Goal: Information Seeking & Learning: Learn about a topic

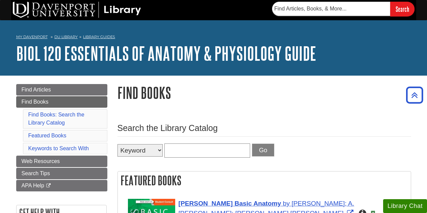
scroll to position [112, 0]
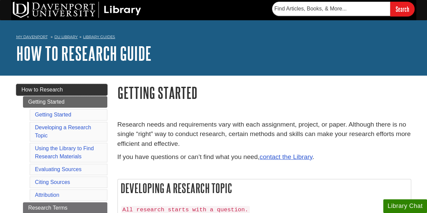
click at [67, 95] on link "How to Research" at bounding box center [61, 89] width 91 height 11
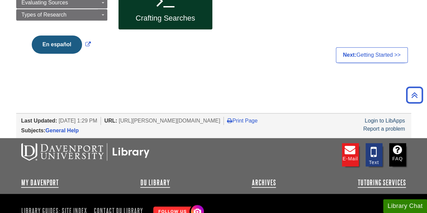
scroll to position [176, 0]
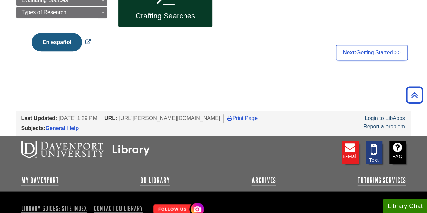
click at [58, 44] on button "En español" at bounding box center [57, 42] width 50 height 18
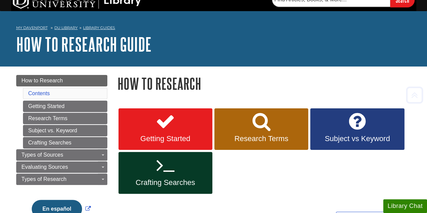
scroll to position [9, 0]
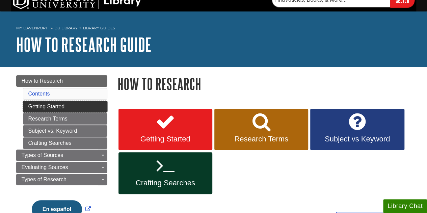
click at [47, 106] on link "Getting Started" at bounding box center [65, 106] width 84 height 11
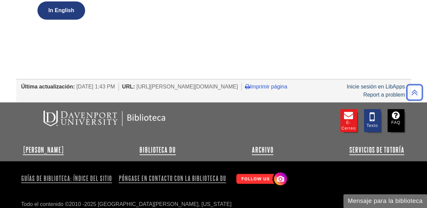
scroll to position [258, 0]
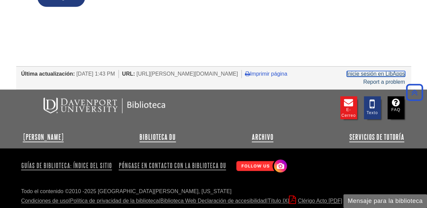
click at [359, 71] on link "Inicie sesión en LibApps" at bounding box center [375, 74] width 58 height 6
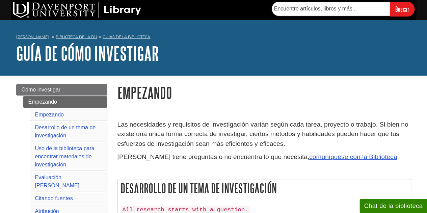
click at [179, 137] on font "Las necesidades y requisitos de investigación varían según cada tarea, proyecto…" at bounding box center [262, 134] width 291 height 27
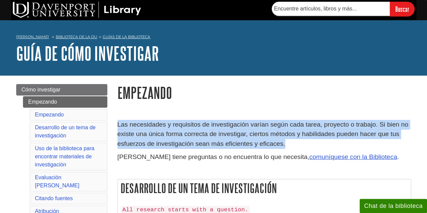
click at [179, 137] on font "Las necesidades y requisitos de investigación varían según cada tarea, proyecto…" at bounding box center [262, 134] width 291 height 27
copy div "Las necesidades y requisitos de investigación varían según cada tarea, proyecto…"
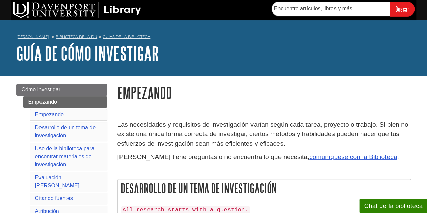
click at [202, 156] on font "Si tiene preguntas o no encuentra lo que necesita," at bounding box center [213, 156] width 192 height 7
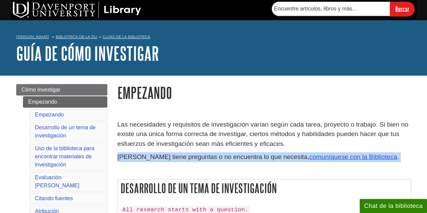
click at [202, 156] on font "[PERSON_NAME] tiene preguntas o no encuentra lo que necesita," at bounding box center [213, 156] width 192 height 7
copy div "Si tiene preguntas o no encuentra lo que necesita, comuníquese con la Bibliotec…"
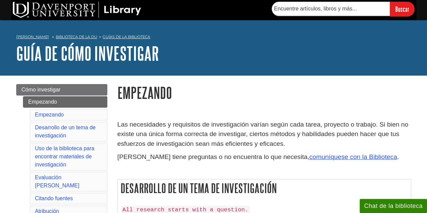
click at [309, 159] on font "comuníquese con la Biblioteca" at bounding box center [353, 156] width 88 height 7
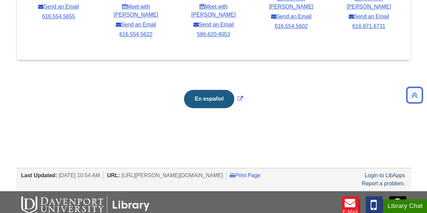
scroll to position [445, 0]
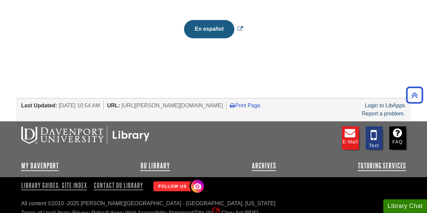
click at [215, 20] on button "En español" at bounding box center [209, 29] width 50 height 18
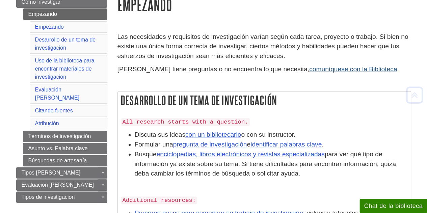
scroll to position [86, 0]
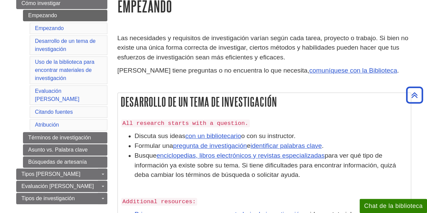
click at [24, 40] on ul "Empezando Empezando Desarrollo de un tema de investigación Uso de la biblioteca…" at bounding box center [65, 89] width 84 height 158
copy font "Desarrollo de un tema de investigación"
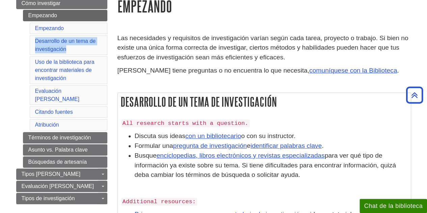
click at [25, 60] on ul "Empezando Empezando Desarrollo de un tema de investigación Uso de la biblioteca…" at bounding box center [65, 89] width 84 height 158
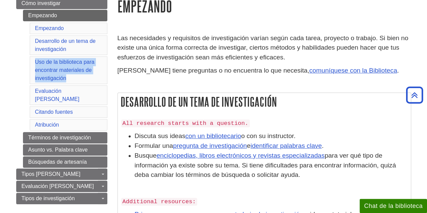
click at [25, 60] on ul "Empezando Empezando Desarrollo de un tema de investigación Uso de la biblioteca…" at bounding box center [65, 89] width 84 height 158
click at [25, 90] on ul "Empezando Empezando Desarrollo de un tema de investigación Uso de la biblioteca…" at bounding box center [65, 89] width 84 height 158
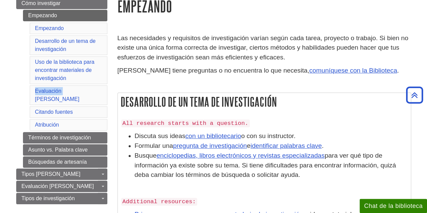
click at [25, 90] on ul "Empezando Empezando Desarrollo de un tema de investigación Uso de la biblioteca…" at bounding box center [65, 89] width 84 height 158
click at [24, 101] on ul "Empezando Empezando Desarrollo de un tema de investigación Uso de la biblioteca…" at bounding box center [65, 89] width 84 height 158
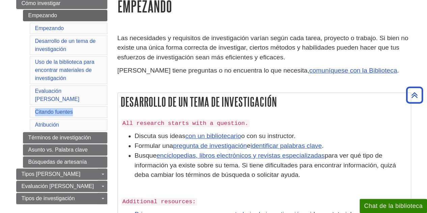
click at [25, 114] on ul "Empezando Empezando Desarrollo de un tema de investigación Uso de la biblioteca…" at bounding box center [65, 89] width 84 height 158
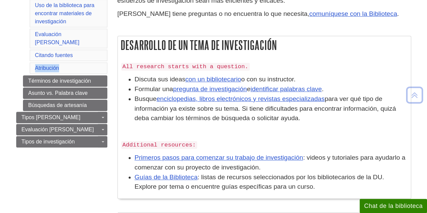
scroll to position [144, 0]
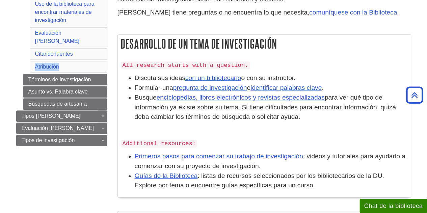
drag, startPoint x: 302, startPoint y: 79, endPoint x: 134, endPoint y: 82, distance: 167.4
click at [135, 82] on li "Discuta sus ideas con un bibliotecario o con su instructor." at bounding box center [271, 78] width 273 height 10
copy li "Discuta sus ideas con un bibliotecario o con su instructor."
drag, startPoint x: 287, startPoint y: 119, endPoint x: 122, endPoint y: 76, distance: 170.5
click at [122, 76] on ul "Discuta sus ideas con un bibliotecario o con su instructor. Formular una pregun…" at bounding box center [264, 97] width 286 height 49
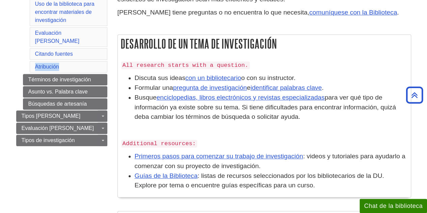
copy ul "Discuta sus ideas con un bibliotecario o con su instructor. Formular una pregun…"
click at [285, 135] on div "All research starts with a question. Discuta sus ideas con un bibliotecario o c…" at bounding box center [264, 127] width 286 height 134
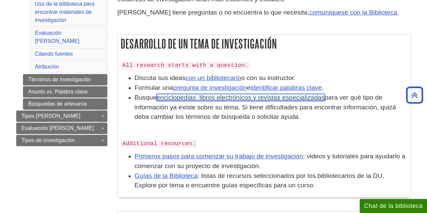
click at [227, 99] on font "enciclopedias, libros electrónicos y revistas especializadas" at bounding box center [241, 97] width 168 height 7
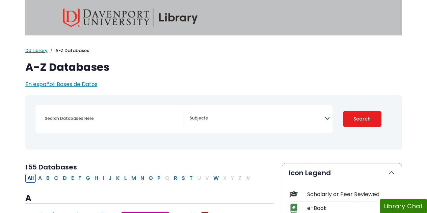
select select "Database Subject Filter"
click at [88, 84] on span "En español: Bases de Datos" at bounding box center [61, 84] width 72 height 8
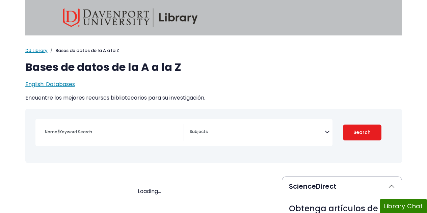
select select "Database Subject Filter"
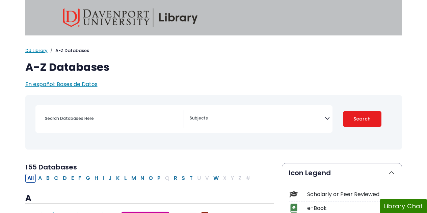
select select "Database Subject Filter"
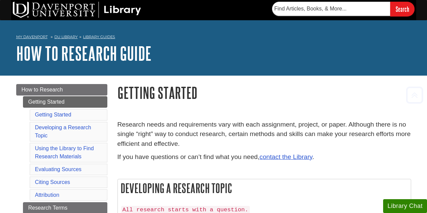
scroll to position [144, 0]
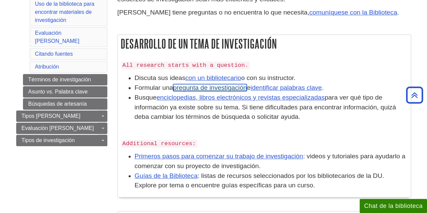
click at [235, 85] on font "pregunta de investigación" at bounding box center [210, 87] width 74 height 7
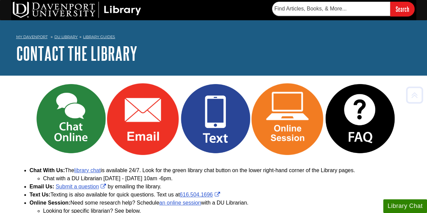
scroll to position [445, 0]
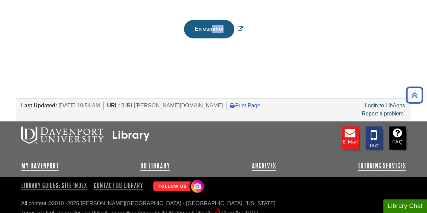
drag, startPoint x: 209, startPoint y: 44, endPoint x: 213, endPoint y: 19, distance: 24.7
click at [213, 20] on button "En español" at bounding box center [209, 29] width 50 height 18
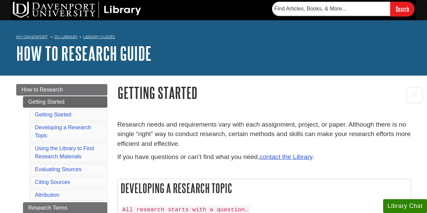
scroll to position [144, 0]
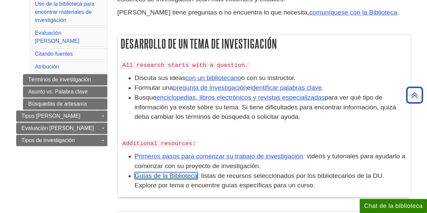
click at [156, 177] on font "Guías de la Biblioteca" at bounding box center [166, 175] width 63 height 7
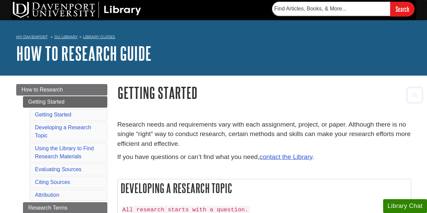
scroll to position [144, 0]
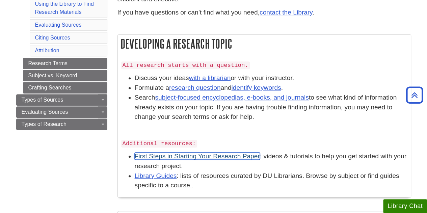
click at [193, 154] on link "First Steps in Starting Your Research Paper" at bounding box center [197, 155] width 125 height 7
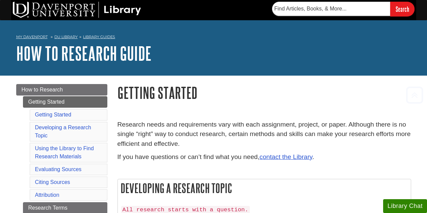
scroll to position [144, 0]
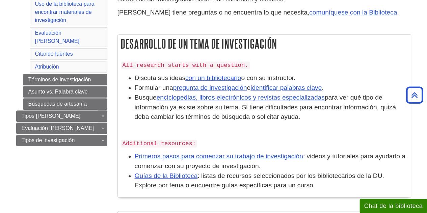
drag, startPoint x: 267, startPoint y: 167, endPoint x: 122, endPoint y: 157, distance: 145.1
click at [122, 157] on ul "Primeros pasos para comenzar su trabajo de investigación : videos y tutoriales …" at bounding box center [264, 170] width 286 height 39
copy li "Primeros pasos para comenzar su trabajo de investigación : videos y tutoriales …"
click at [228, 176] on font ": listas de recursos seleccionados por los bibliotecarios de la DU. Explore por…" at bounding box center [259, 180] width 249 height 17
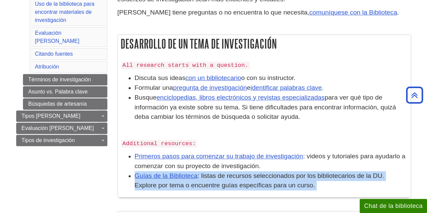
click at [228, 176] on font ": listas de recursos seleccionados por los bibliotecarios de la DU. Explore por…" at bounding box center [259, 180] width 249 height 17
copy div "Guías de la Biblioteca : listas de recursos seleccionados por los bibliotecario…"
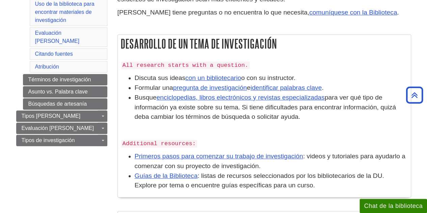
click at [310, 158] on font ": videos y tutoriales para ayudarlo a comenzar con su proyecto de investigación." at bounding box center [270, 160] width 271 height 17
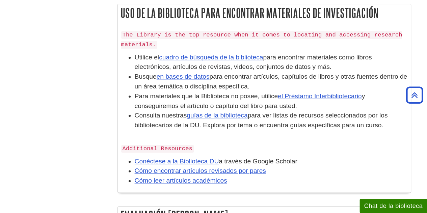
scroll to position [353, 0]
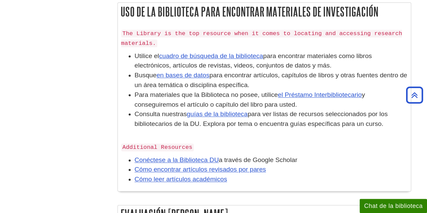
click at [139, 145] on code "Additional Resources" at bounding box center [157, 147] width 73 height 8
copy div "Additional Resources"
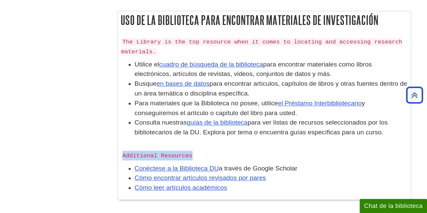
scroll to position [345, 0]
